Goal: Task Accomplishment & Management: Use online tool/utility

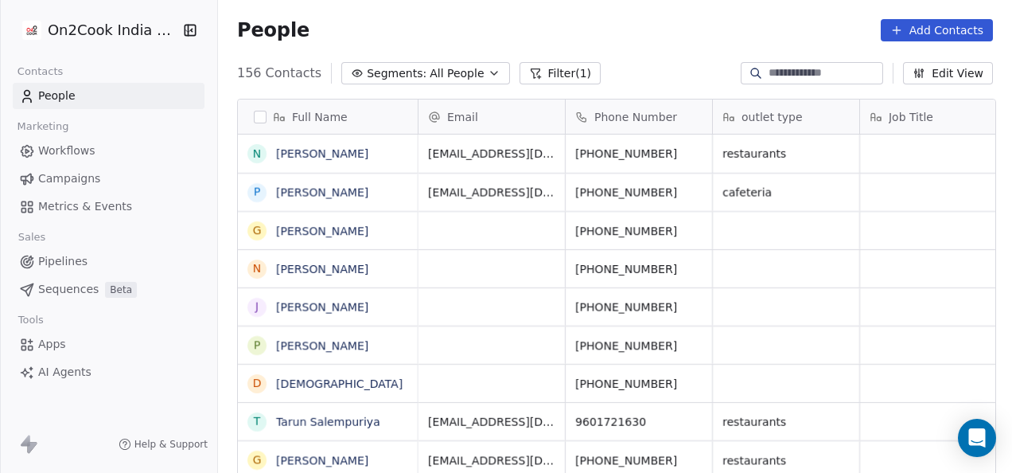
scroll to position [403, 784]
click at [83, 259] on span "Pipelines" at bounding box center [62, 261] width 49 height 17
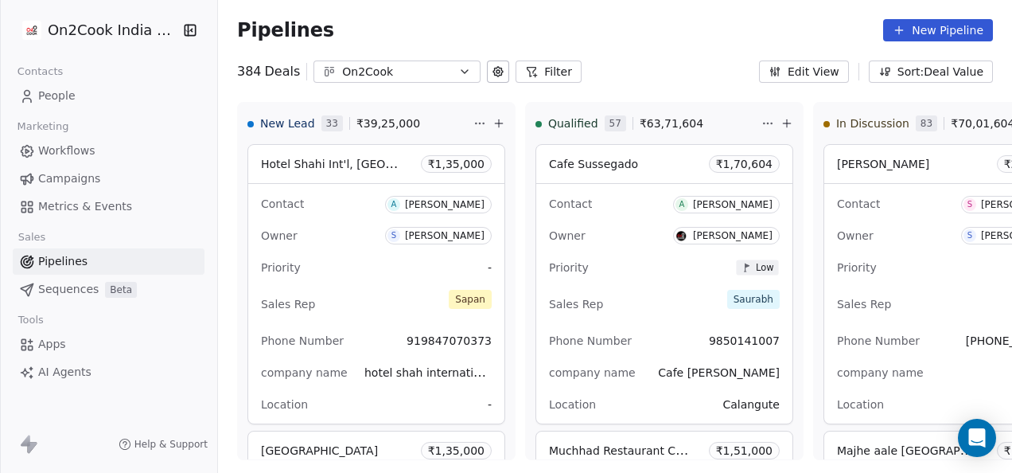
click at [556, 70] on button "Filter" at bounding box center [548, 71] width 66 height 22
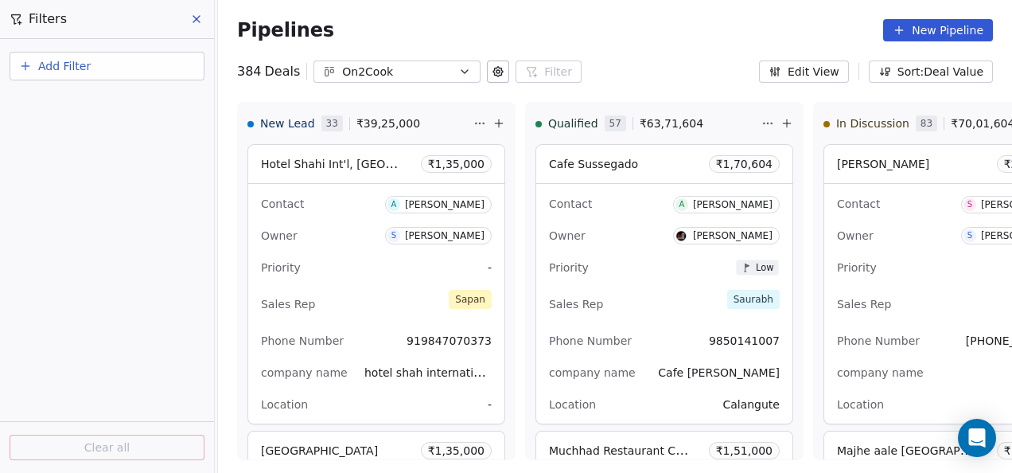
click at [54, 54] on button "Add Filter" at bounding box center [107, 66] width 195 height 29
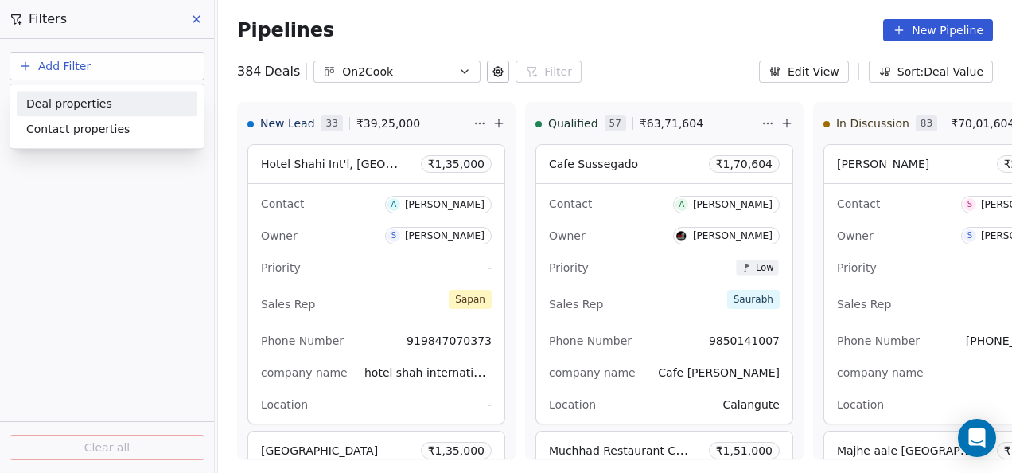
click at [108, 106] on div "Deal properties" at bounding box center [106, 103] width 161 height 17
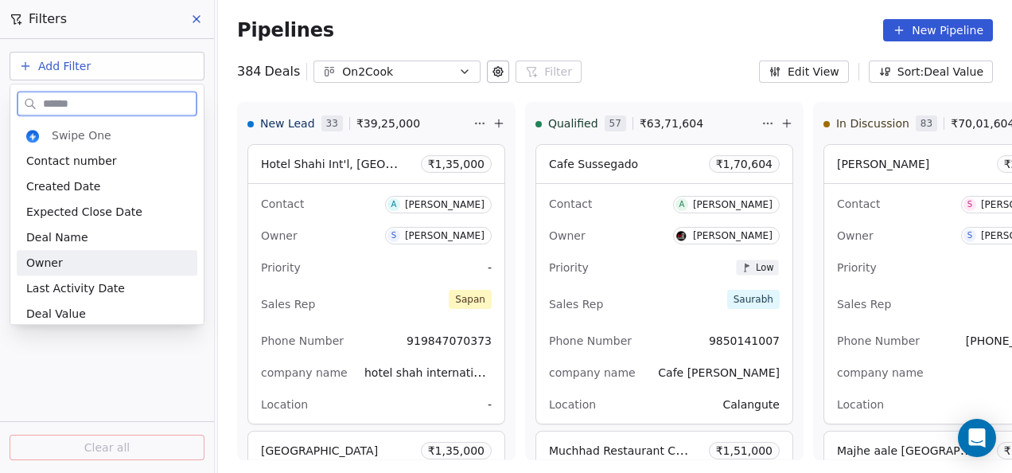
click at [78, 274] on div "Owner" at bounding box center [107, 262] width 181 height 25
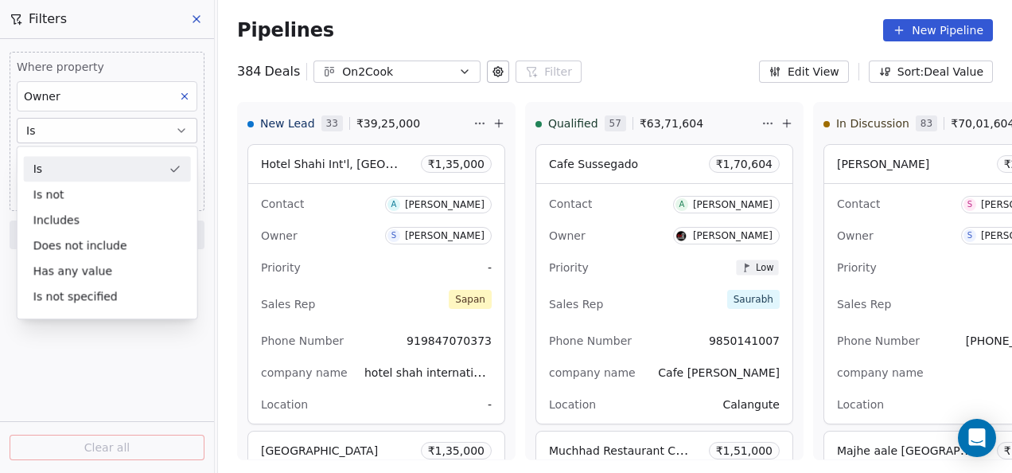
click at [82, 133] on button "Is" at bounding box center [107, 130] width 181 height 25
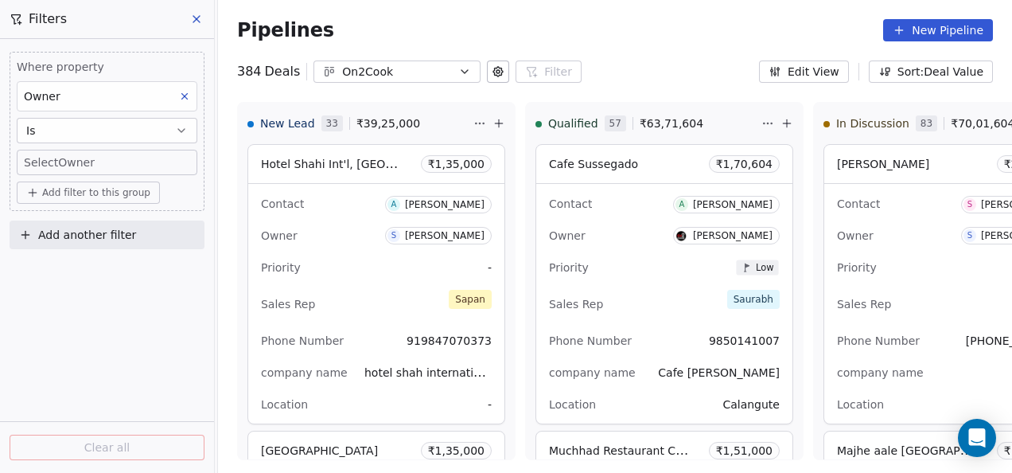
click at [84, 153] on body "On2Cook India Pvt. Ltd. Contacts People Marketing Workflows Campaigns Metrics &…" at bounding box center [506, 236] width 1012 height 473
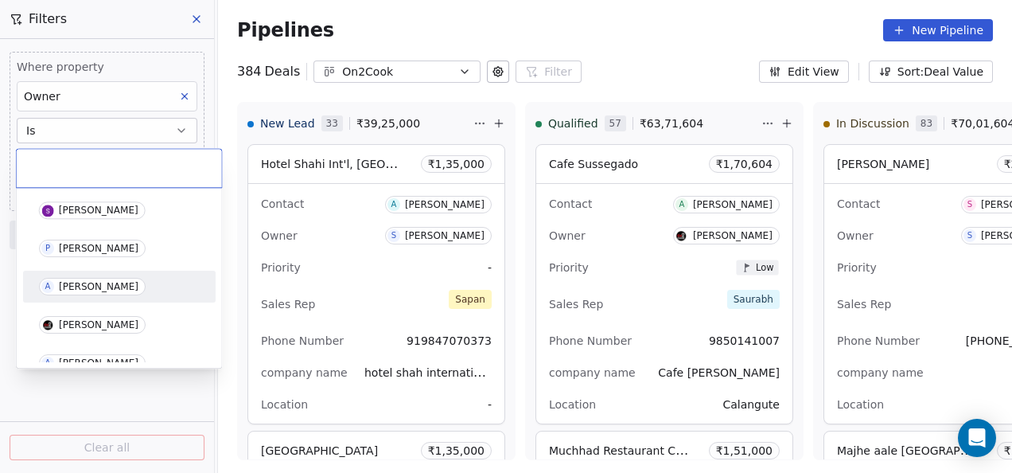
scroll to position [80, 0]
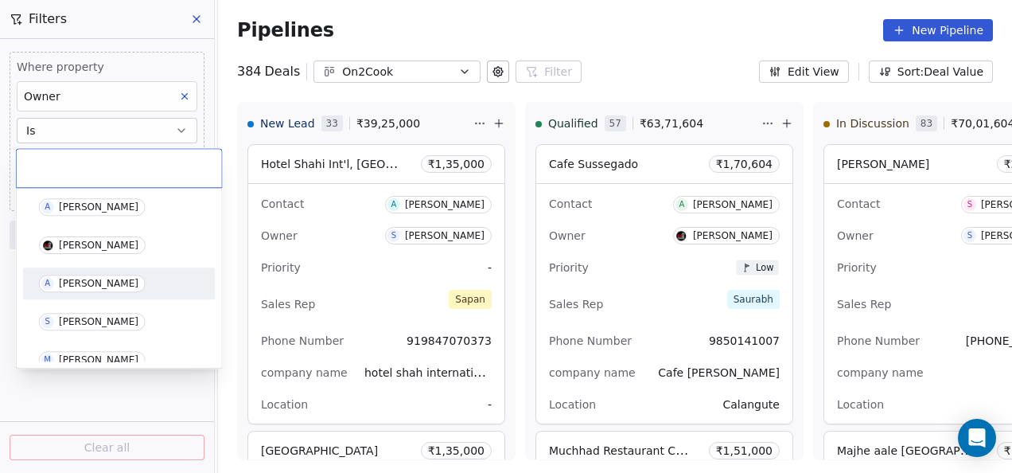
click at [103, 289] on span "A [PERSON_NAME]" at bounding box center [92, 283] width 107 height 18
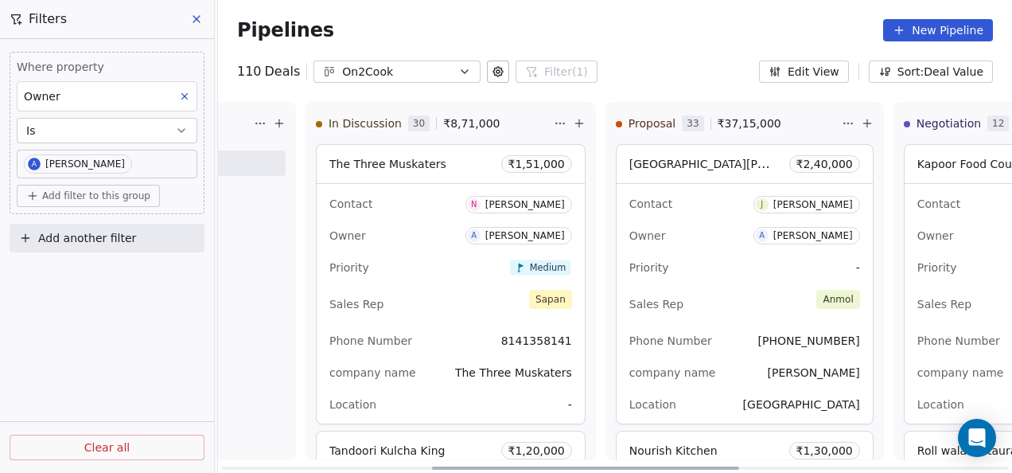
scroll to position [0, 547]
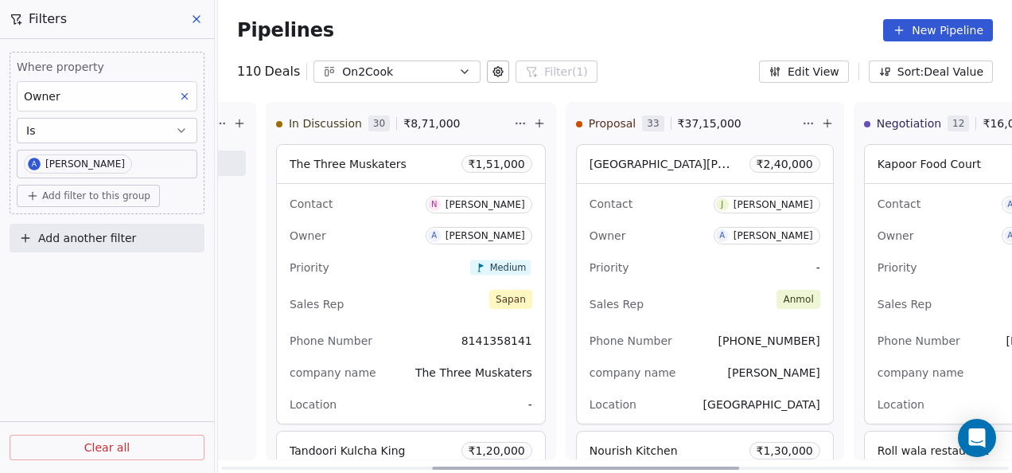
drag, startPoint x: 506, startPoint y: 468, endPoint x: 717, endPoint y: 444, distance: 212.2
click at [717, 466] on div at bounding box center [585, 467] width 307 height 3
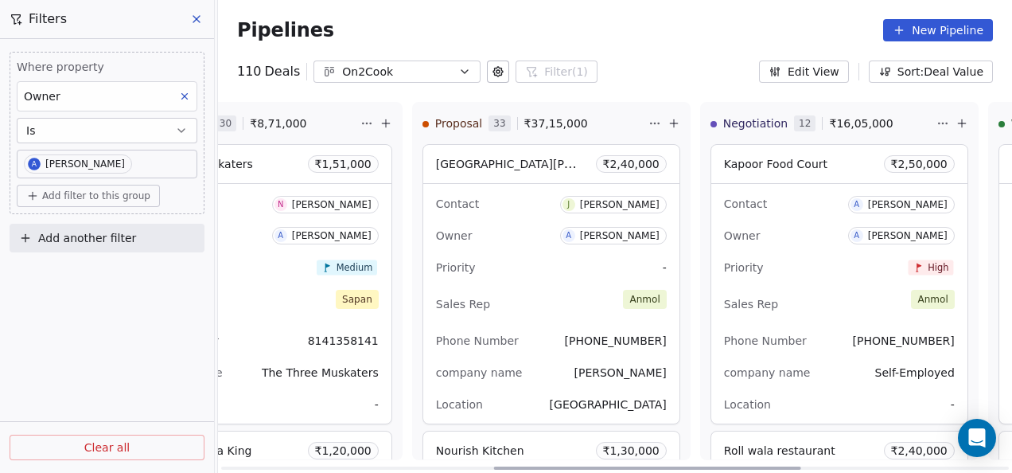
scroll to position [0, 761]
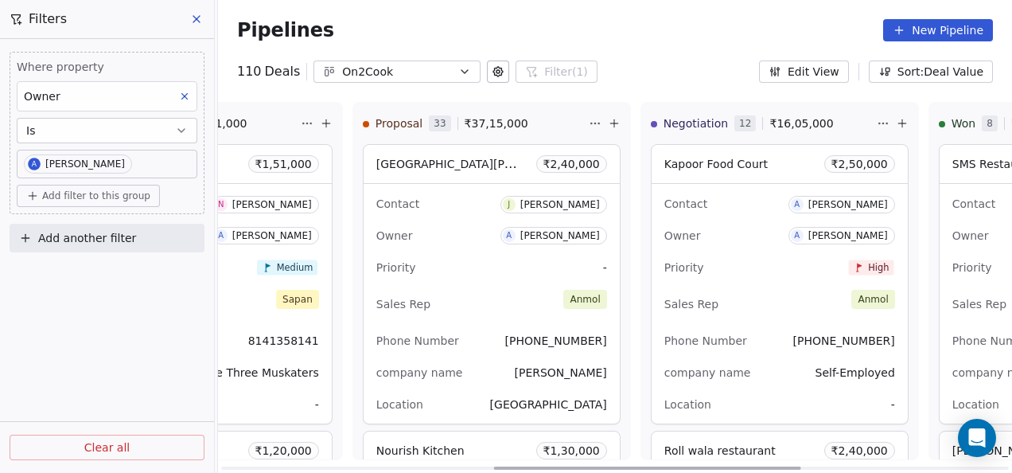
drag, startPoint x: 694, startPoint y: 471, endPoint x: 776, endPoint y: 471, distance: 81.9
click at [776, 469] on div at bounding box center [647, 467] width 307 height 3
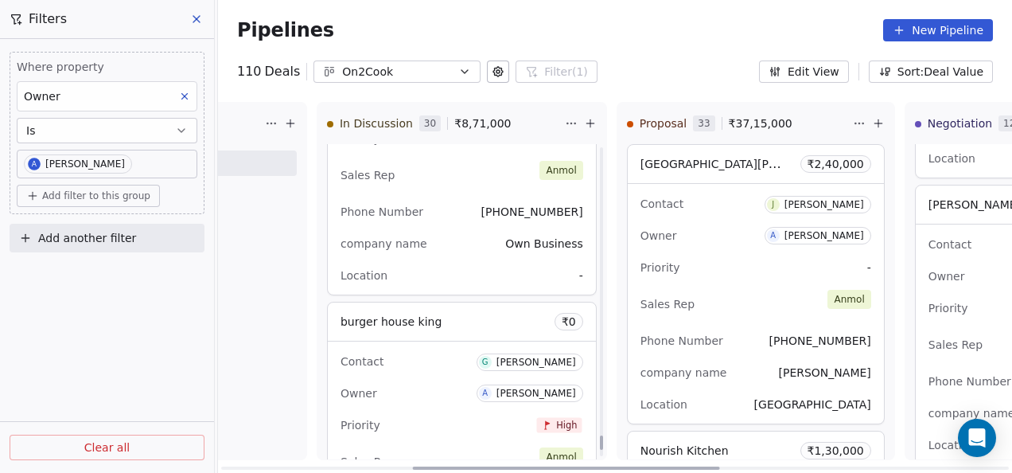
scroll to position [7409, 0]
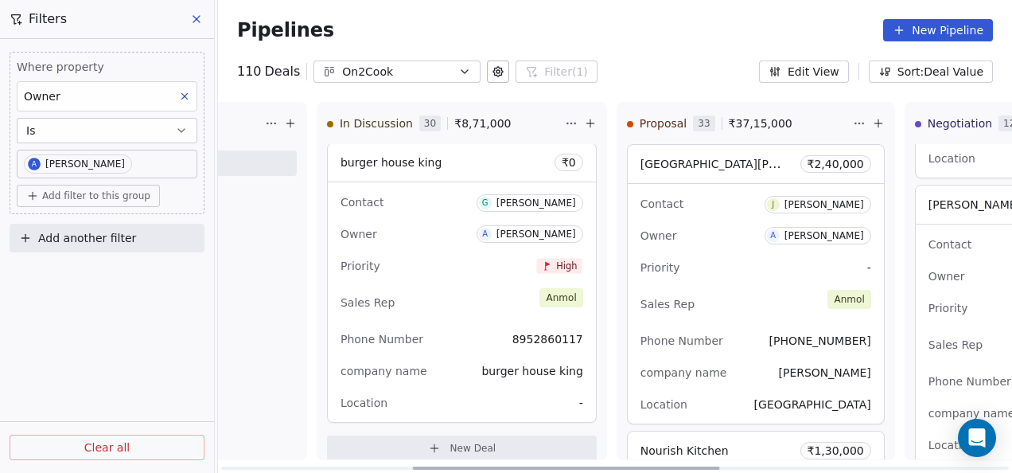
drag, startPoint x: 455, startPoint y: 298, endPoint x: 403, endPoint y: 313, distance: 54.9
click at [403, 326] on div "Phone Number [PHONE_NUMBER]" at bounding box center [461, 338] width 243 height 25
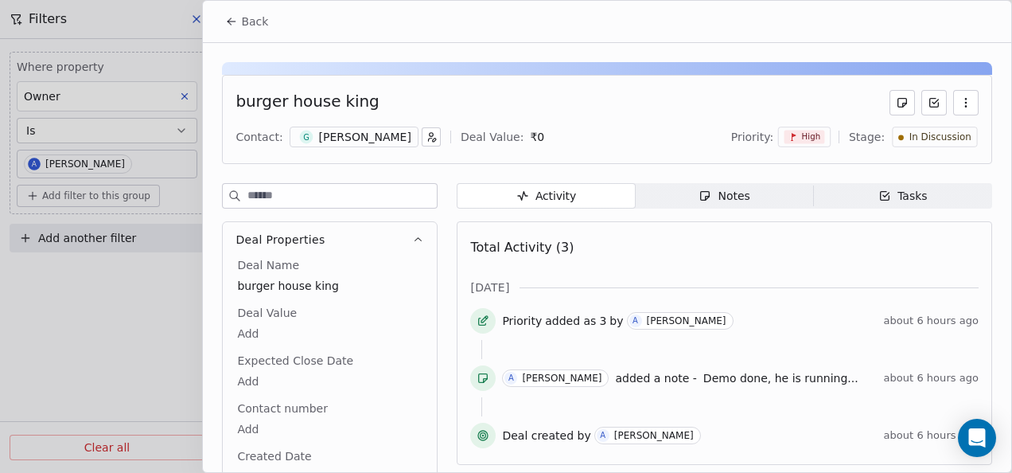
click at [953, 105] on button "button" at bounding box center [965, 102] width 25 height 25
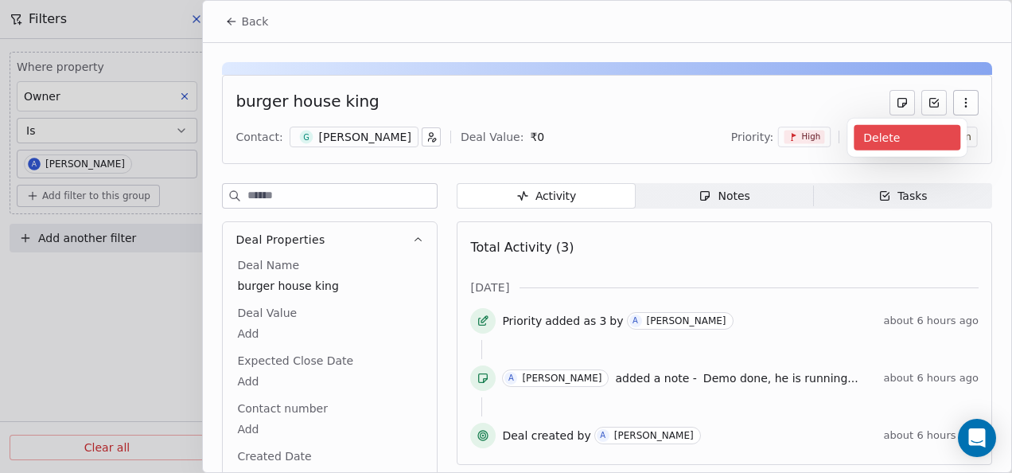
click at [915, 128] on div "Delete" at bounding box center [907, 137] width 107 height 25
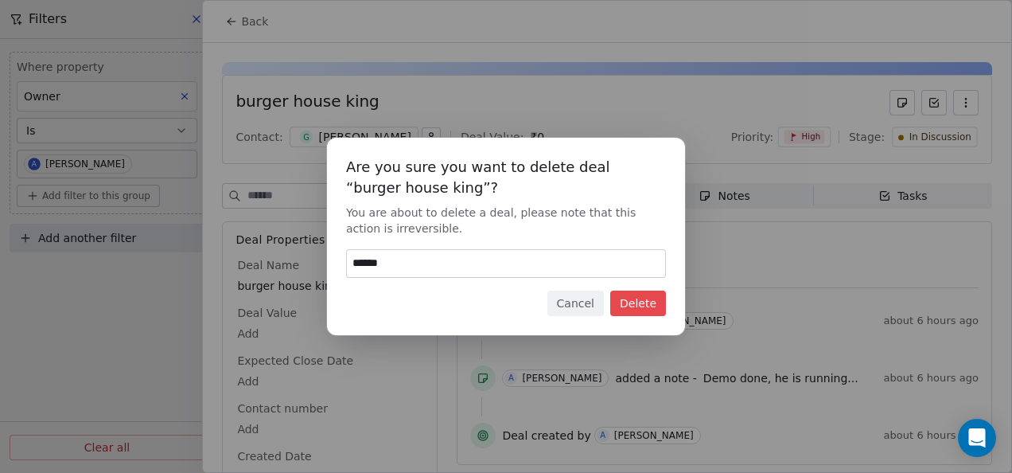
type input "******"
click at [639, 301] on button "Delete" at bounding box center [638, 302] width 56 height 25
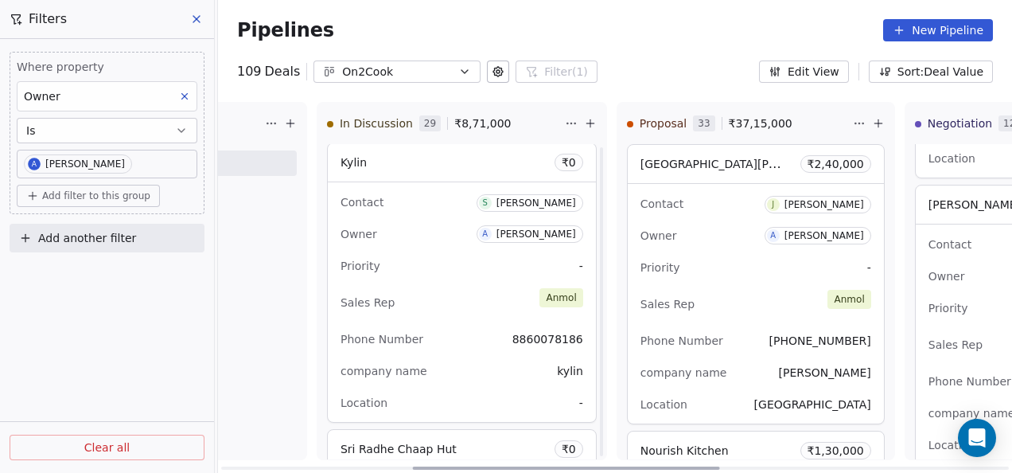
scroll to position [7981, 0]
